Goal: Check status: Check status

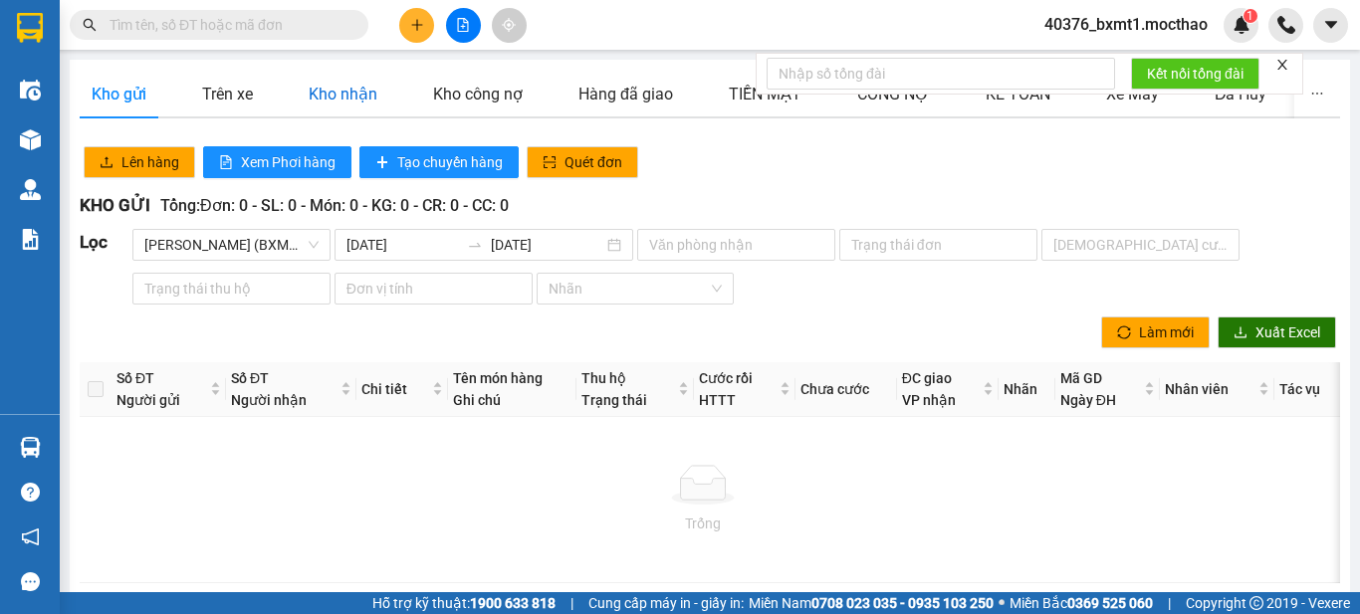
click at [332, 107] on div "Kho nhận" at bounding box center [343, 94] width 69 height 25
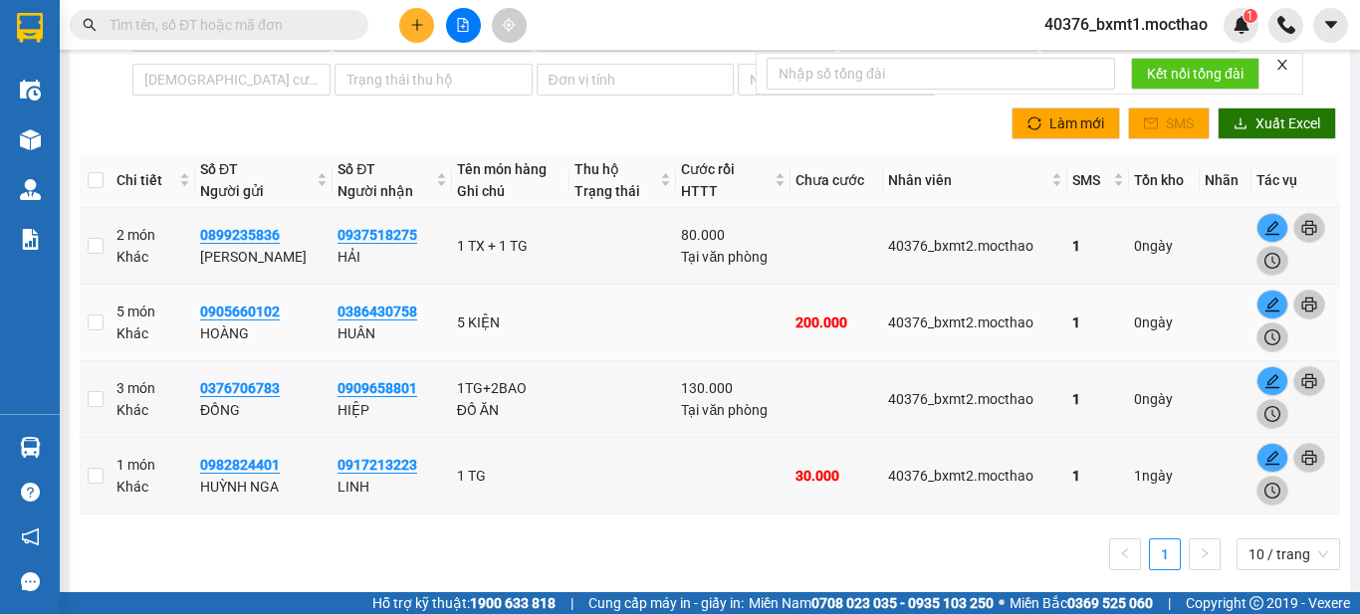
scroll to position [223, 0]
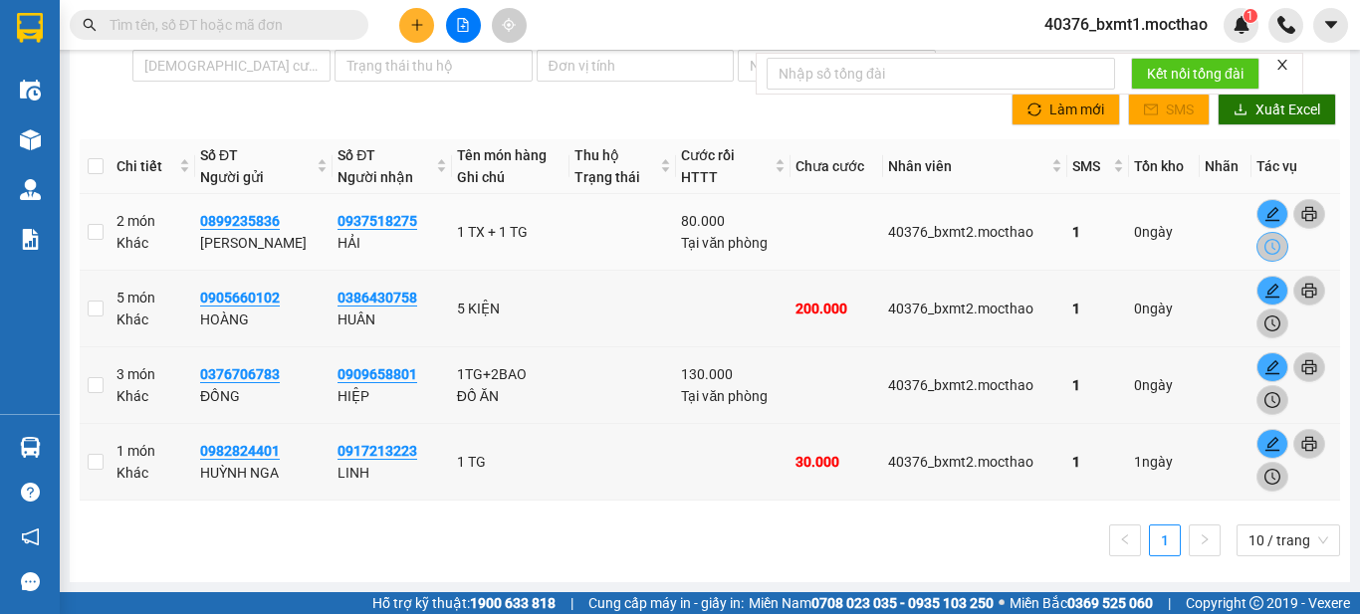
click at [1264, 247] on icon "clock-circle" at bounding box center [1272, 247] width 16 height 16
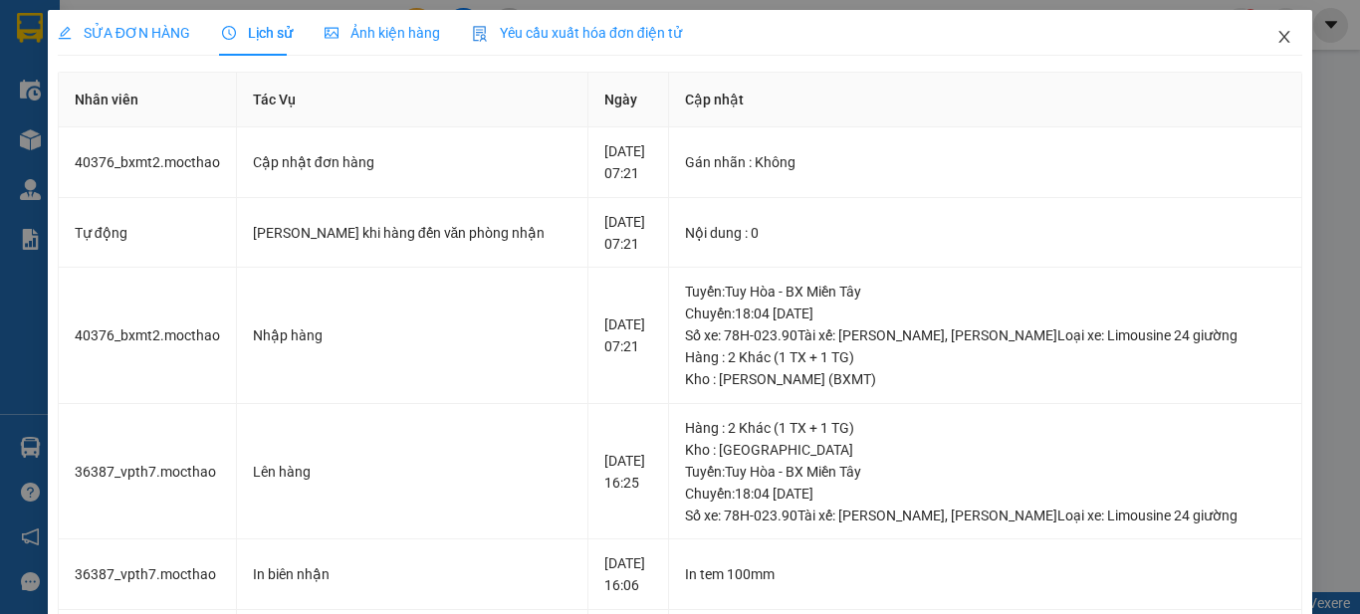
click at [1279, 37] on icon "close" at bounding box center [1284, 37] width 11 height 12
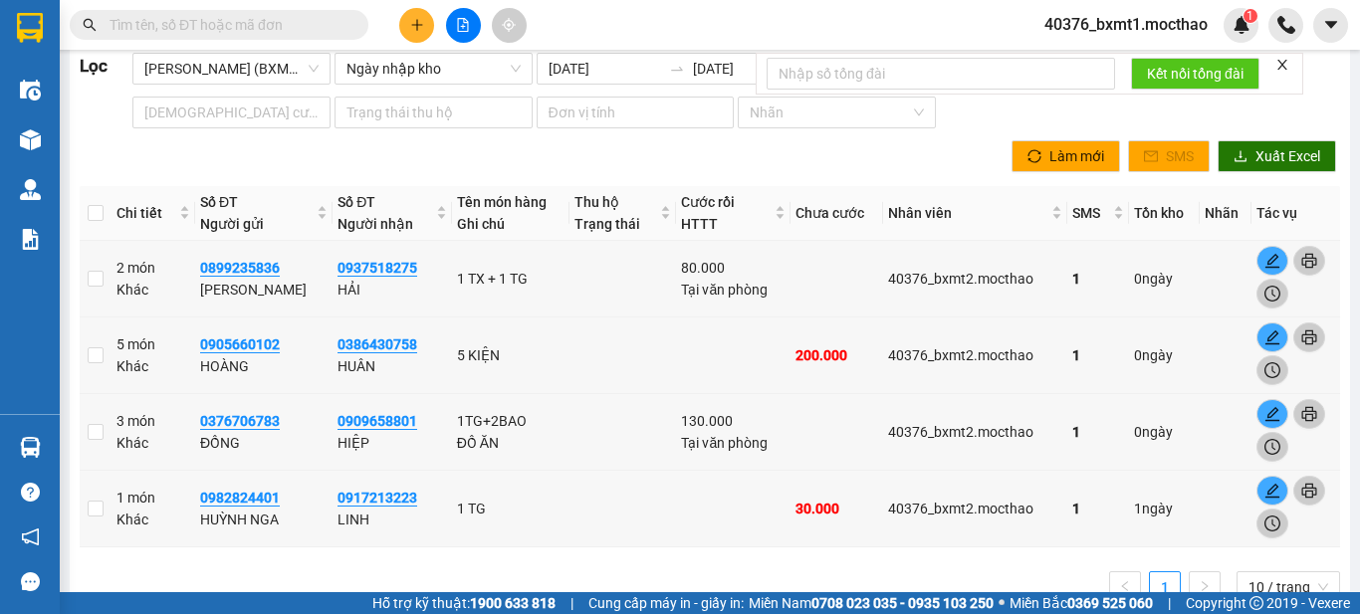
scroll to position [223, 0]
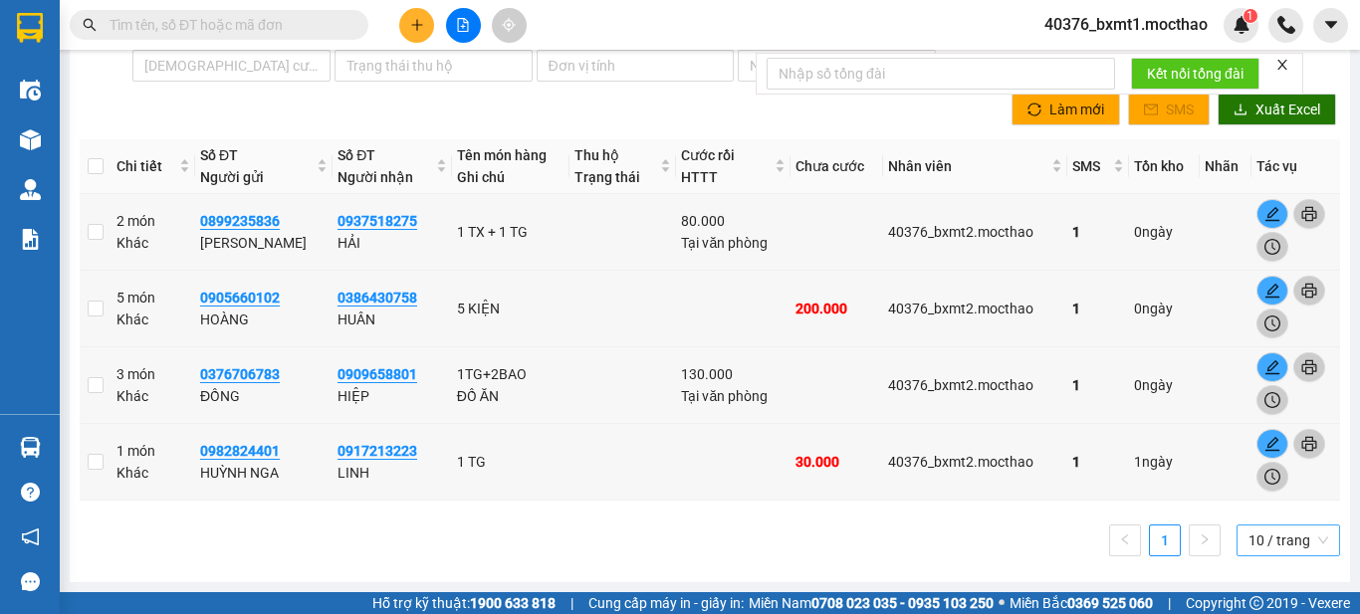
click at [1271, 553] on span "10 / trang" at bounding box center [1288, 541] width 80 height 30
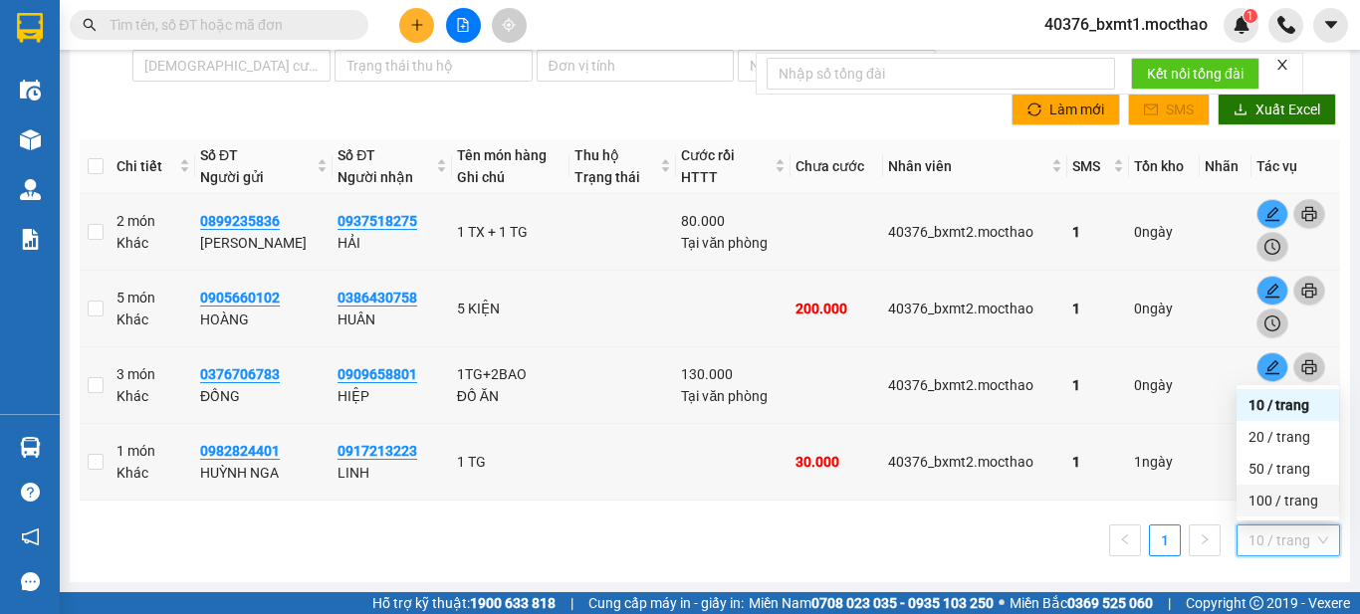
click at [1277, 504] on div "100 / trang" at bounding box center [1287, 501] width 79 height 22
